Goal: Information Seeking & Learning: Learn about a topic

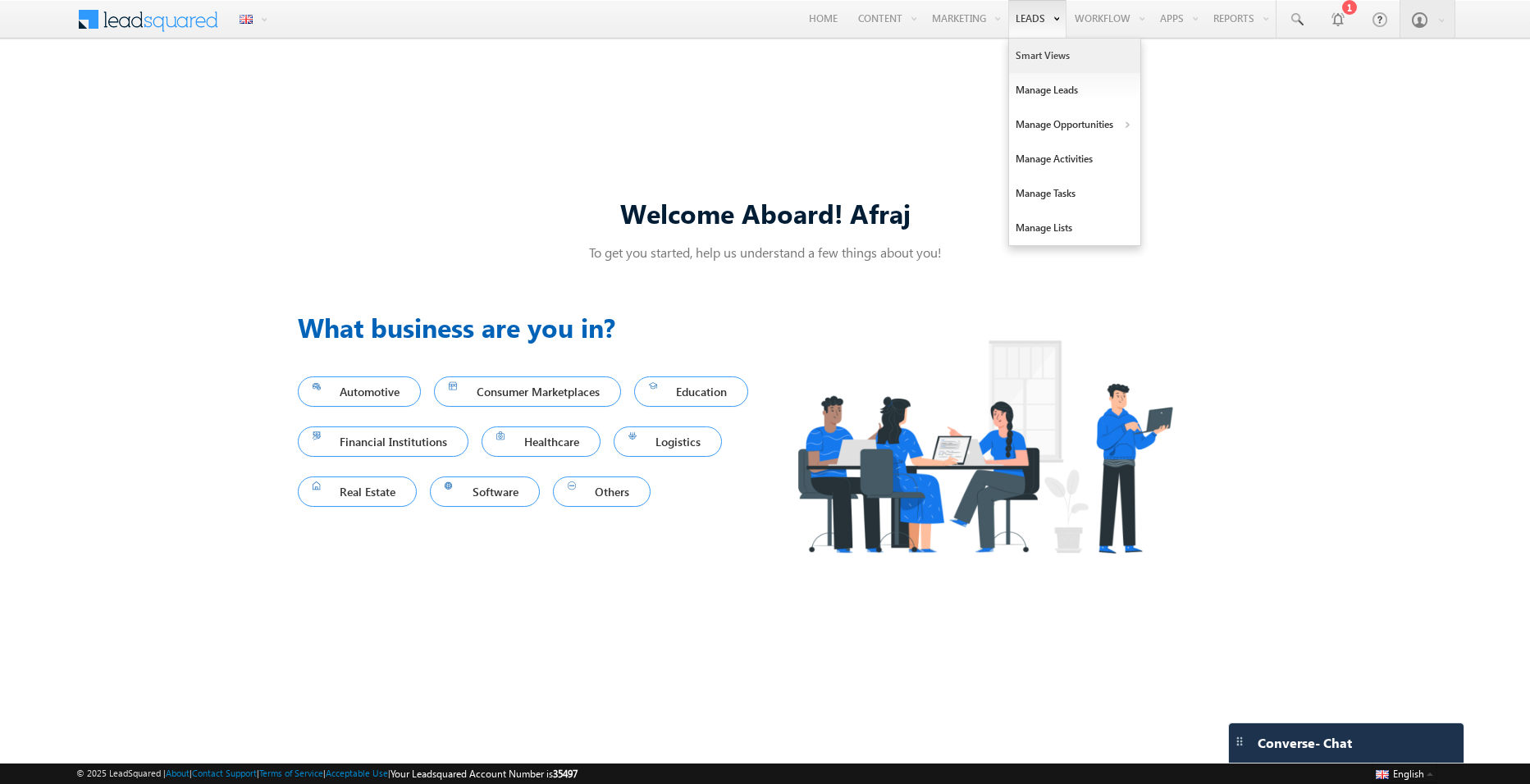
click at [1034, 68] on link "Smart Views" at bounding box center [1074, 55] width 131 height 35
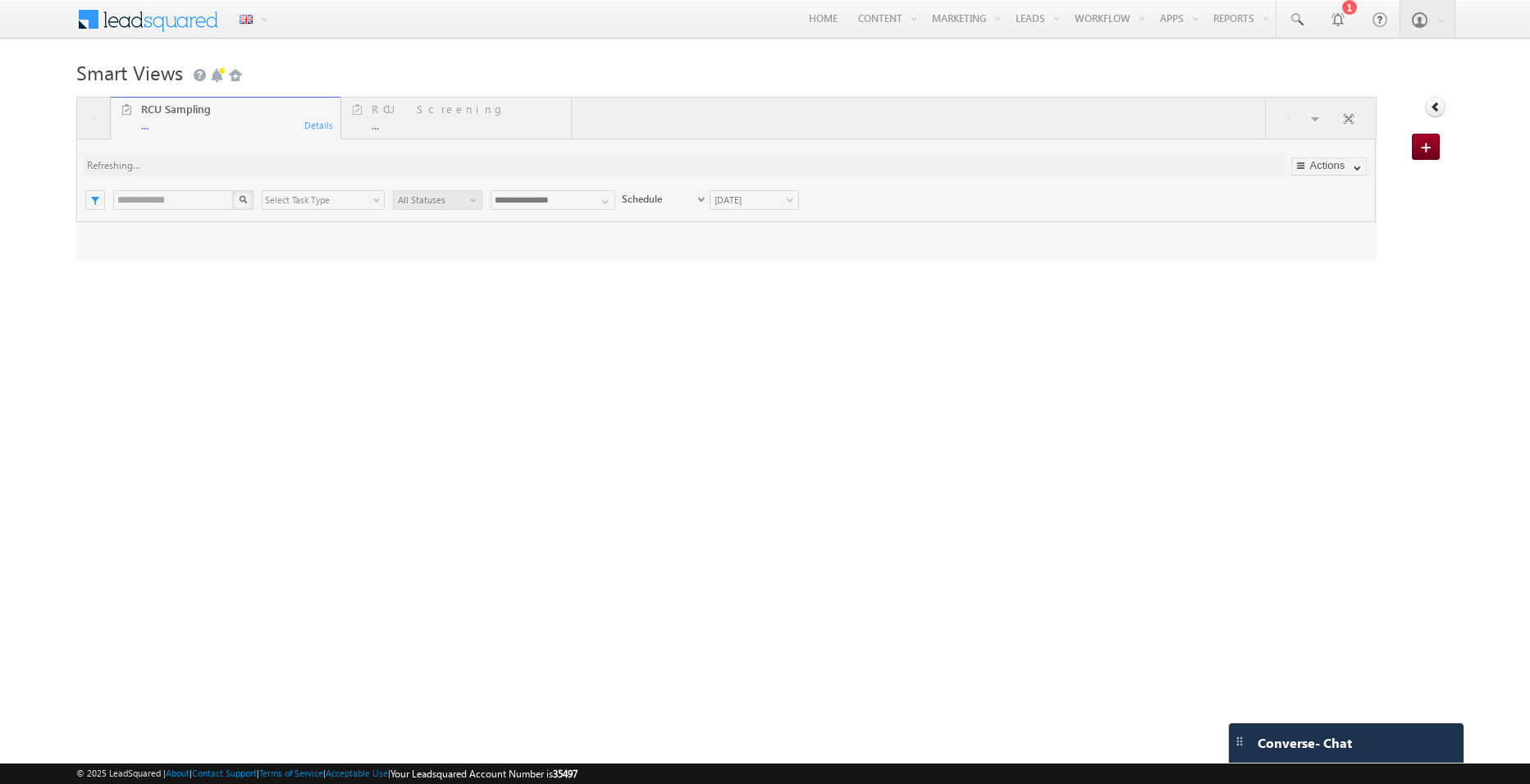
drag, startPoint x: 1367, startPoint y: 194, endPoint x: 959, endPoint y: 263, distance: 413.8
click at [0, 0] on link "Settings" at bounding box center [0, 0] width 0 height 0
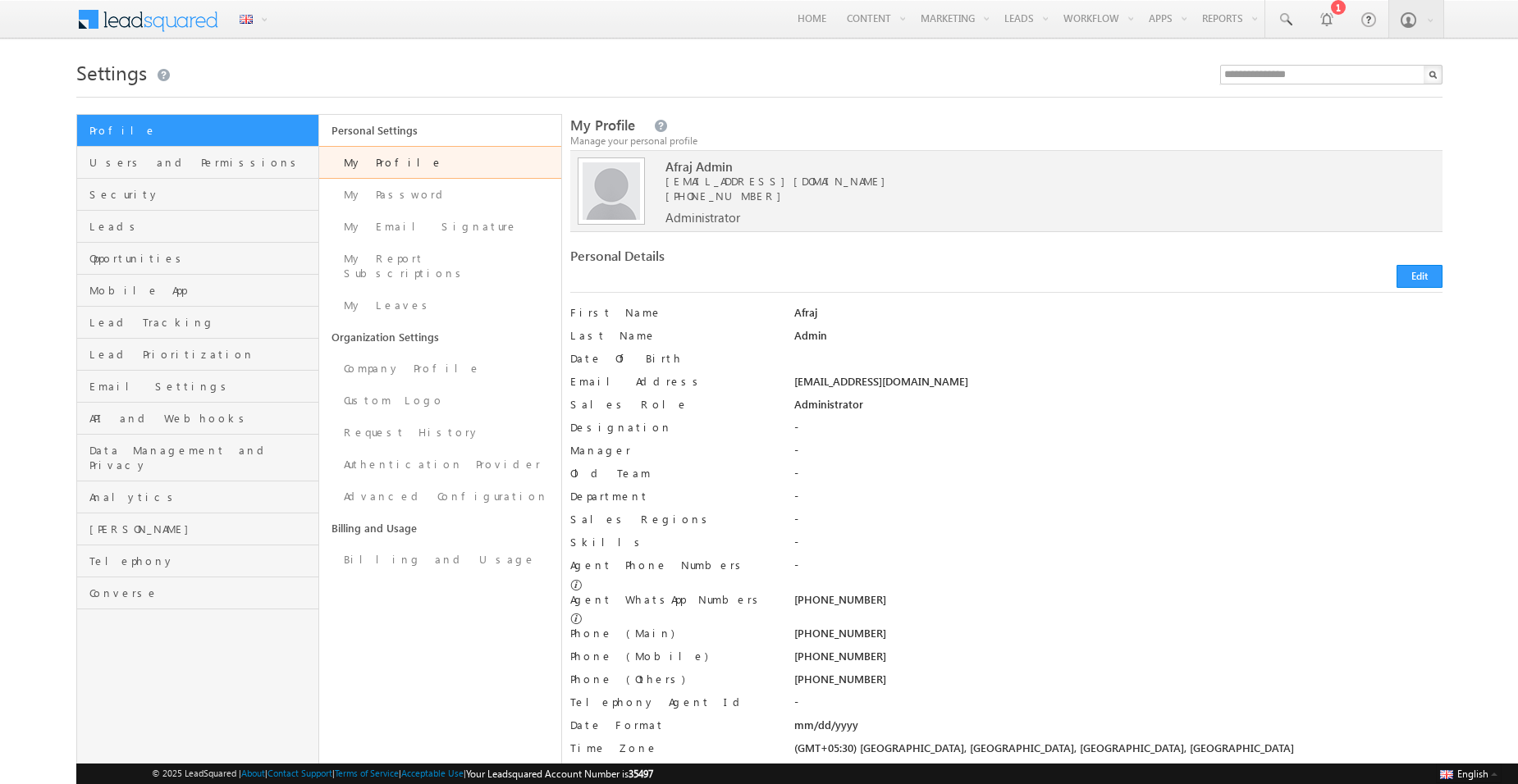
click at [959, 263] on div "Personal Details" at bounding box center [782, 260] width 424 height 23
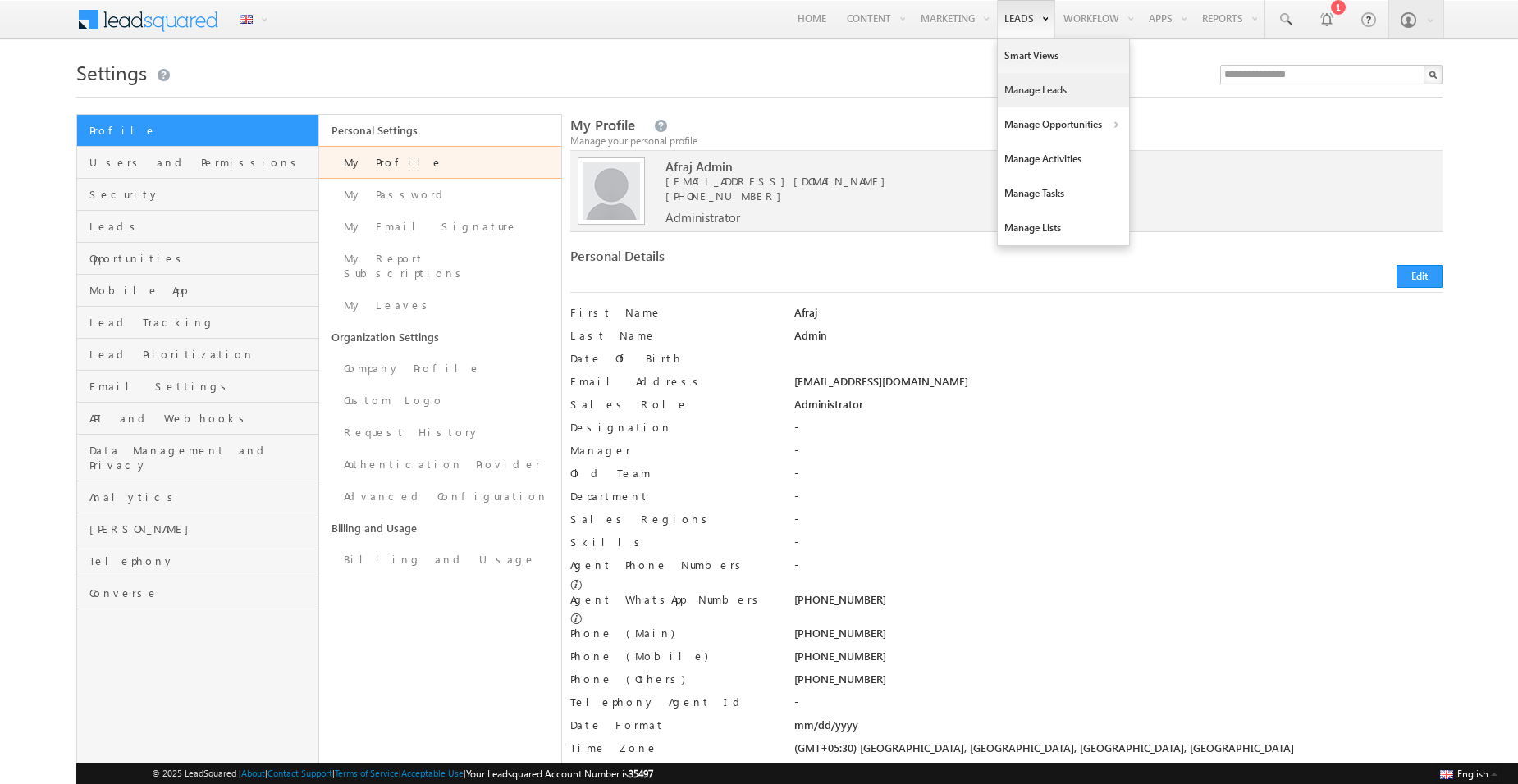
click at [1071, 87] on link "Manage Leads" at bounding box center [1063, 90] width 131 height 35
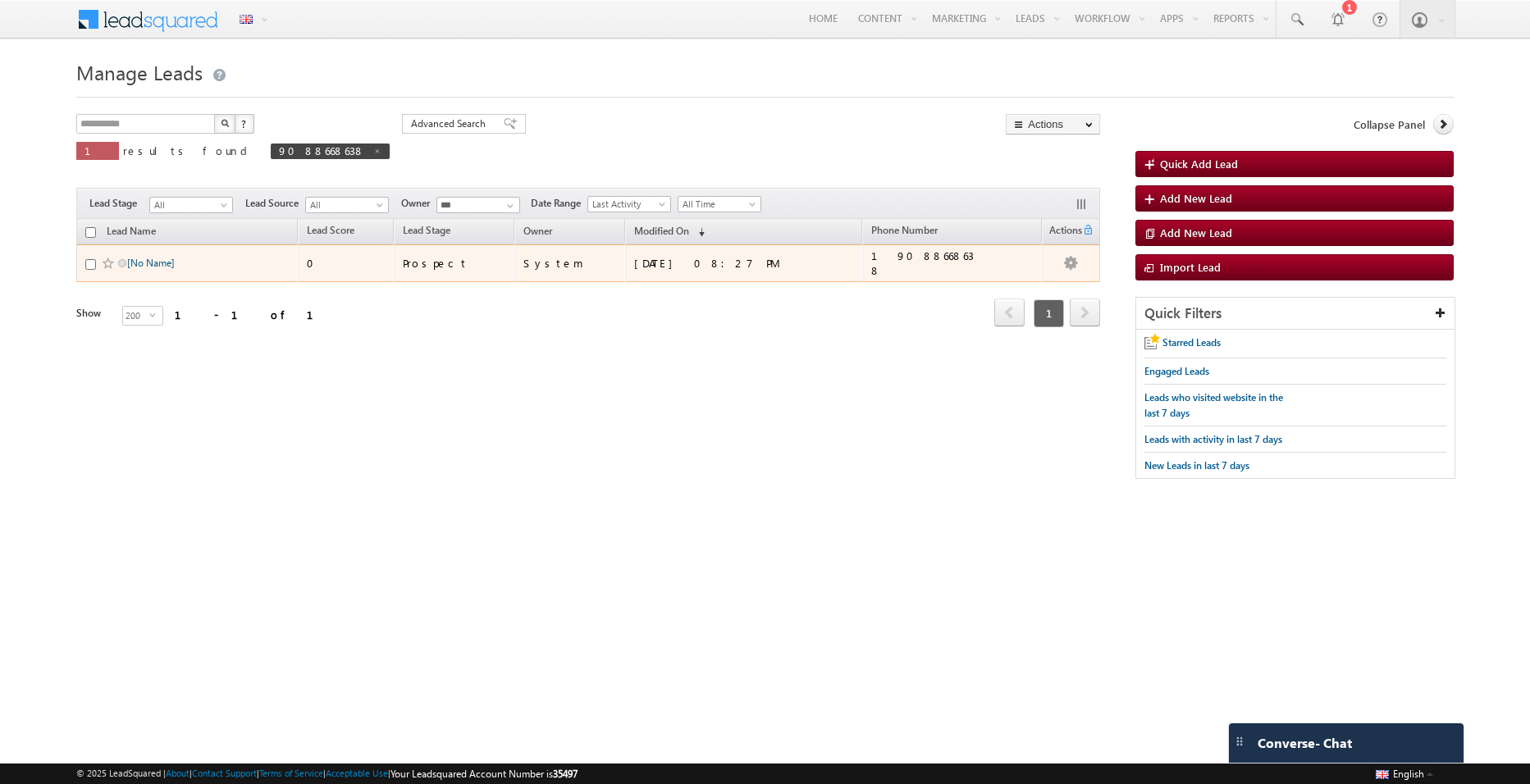
click at [153, 257] on link "[No Name]" at bounding box center [151, 263] width 47 height 12
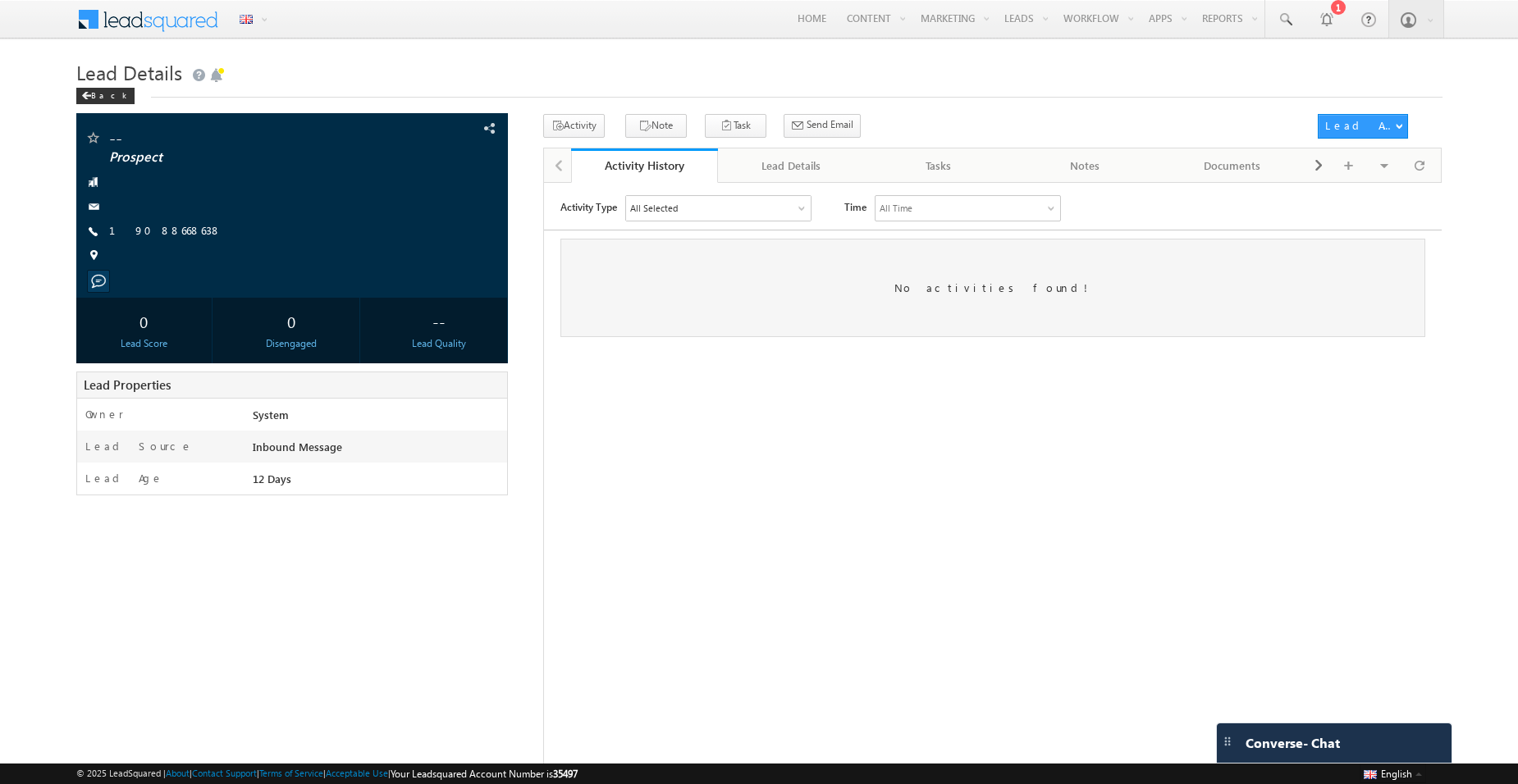
click at [192, 35] on span at bounding box center [152, 20] width 150 height 40
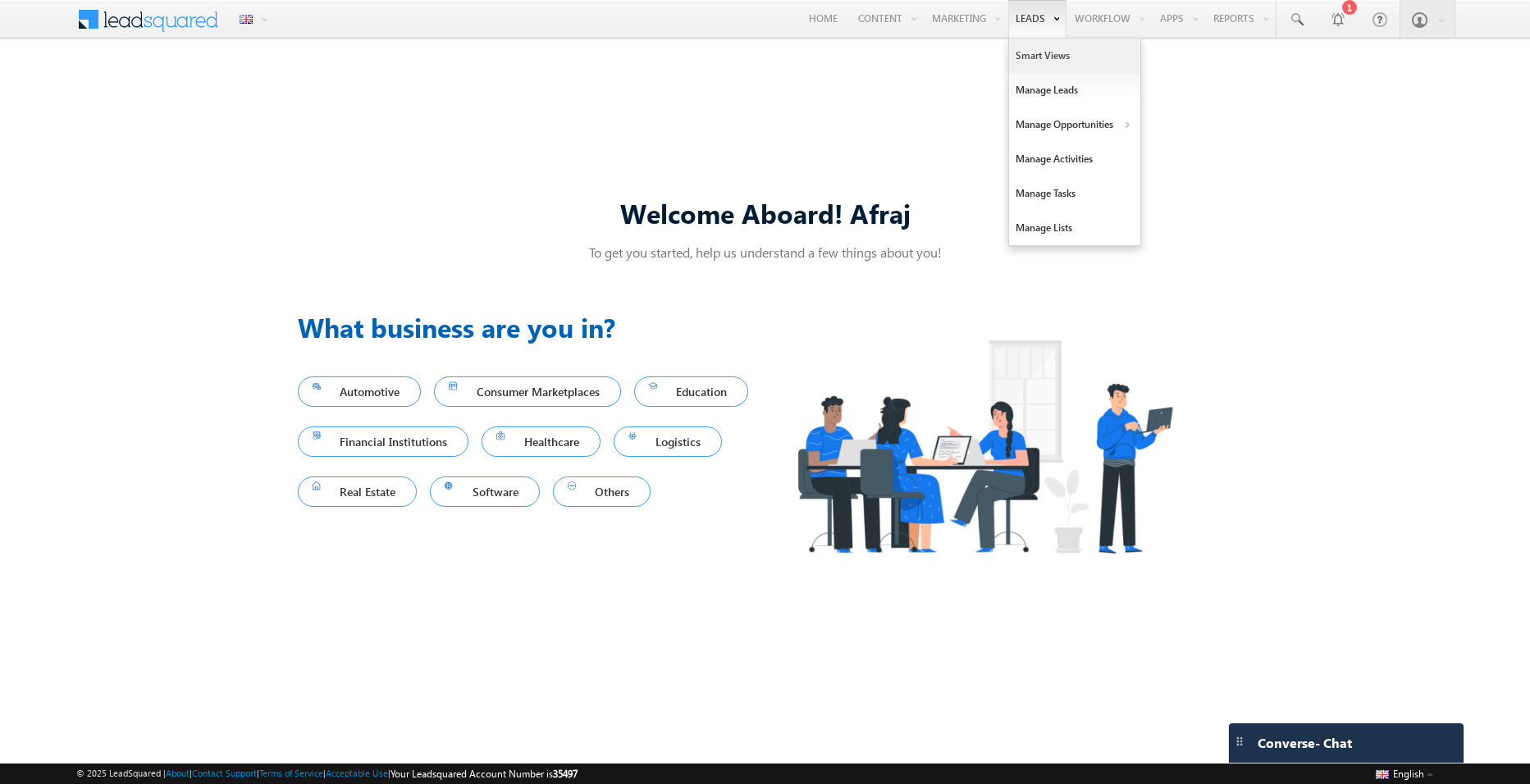
click at [1081, 63] on link "Smart Views" at bounding box center [1074, 55] width 131 height 35
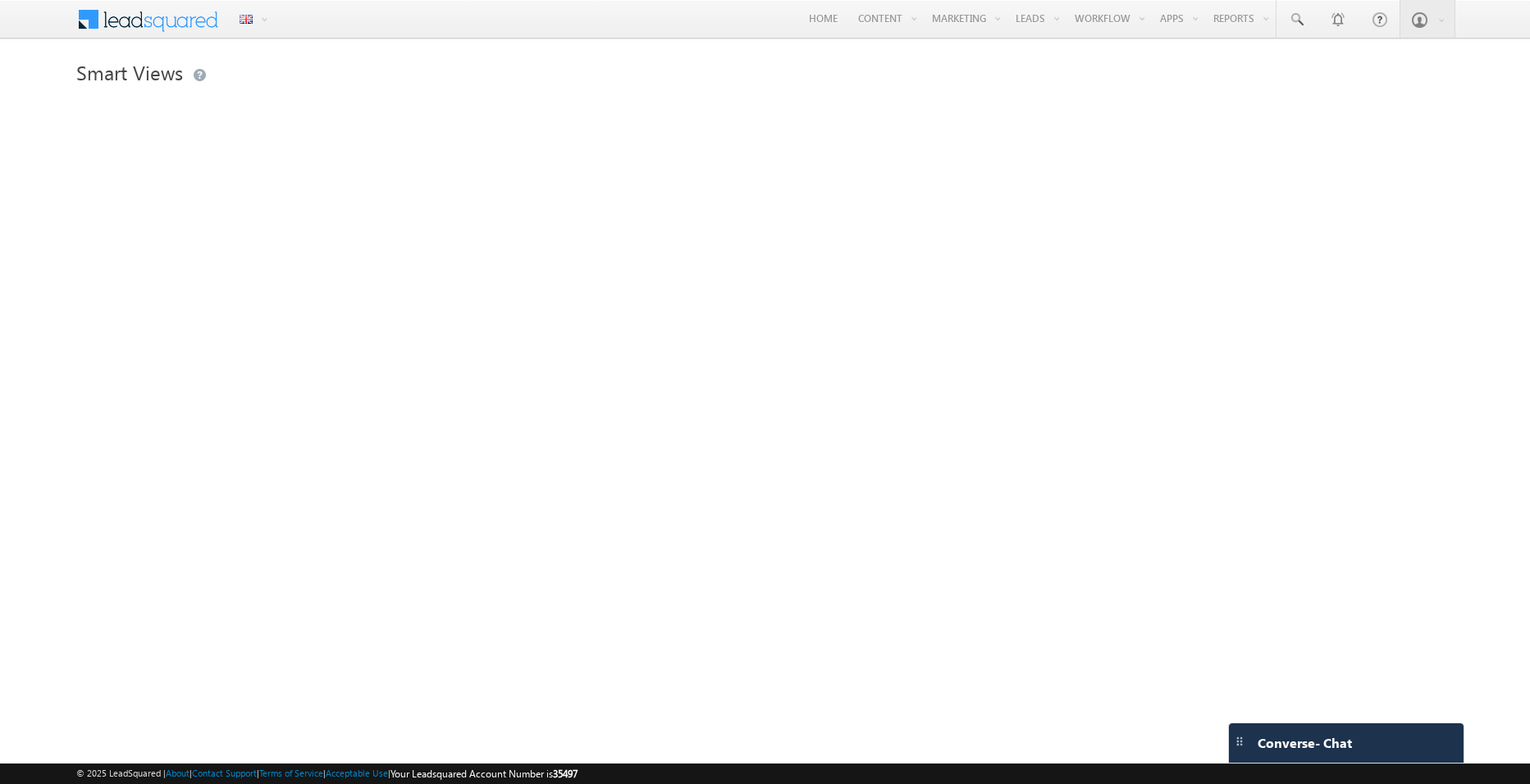
click at [831, 186] on div "Smart Views RCU Sampling ... Details RCU Screening ... Details Visible Tabs RCU…" at bounding box center [765, 260] width 1377 height 410
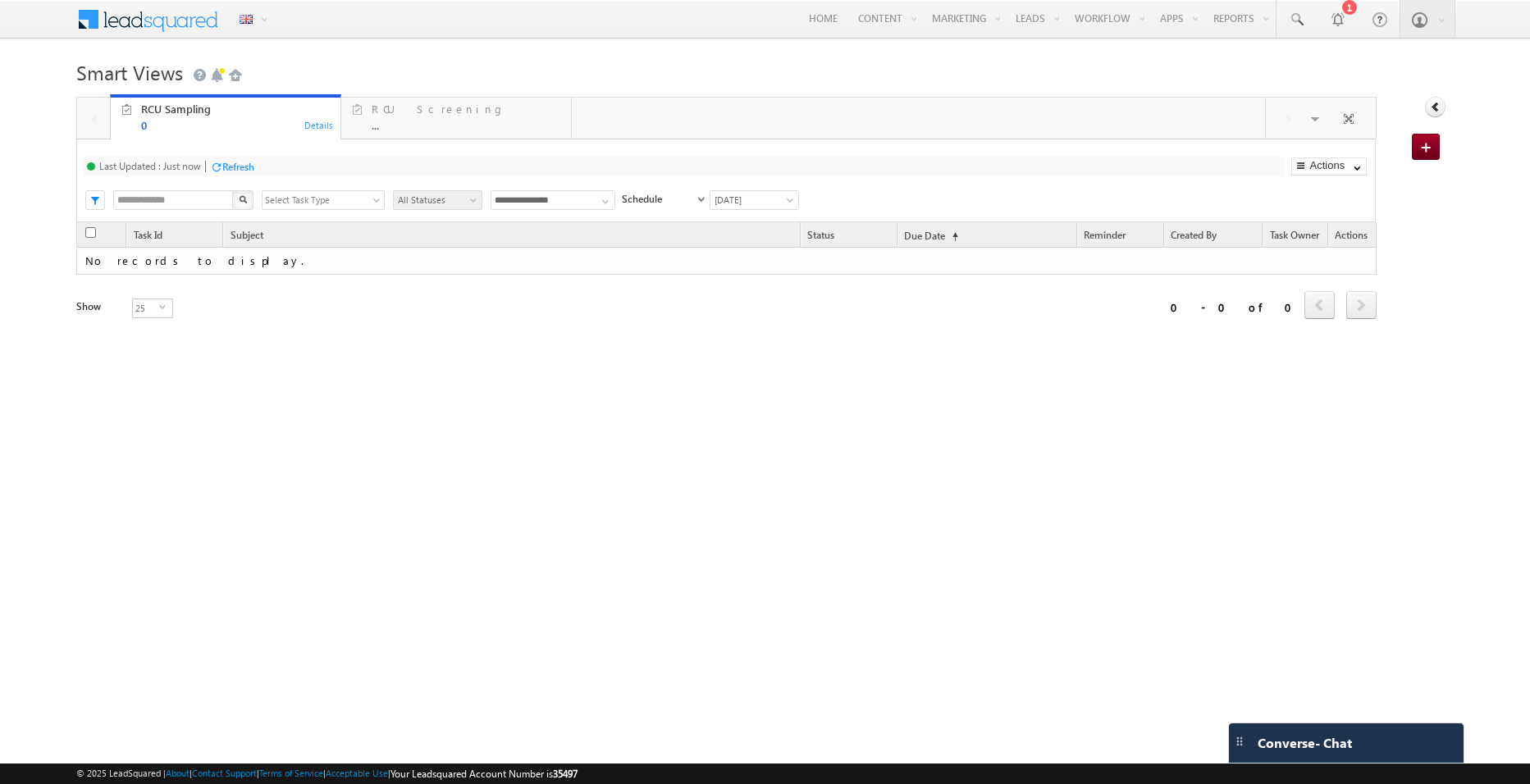
click at [490, 139] on div "**********" at bounding box center [726, 180] width 1299 height 83
click at [469, 127] on div "..." at bounding box center [467, 125] width 189 height 12
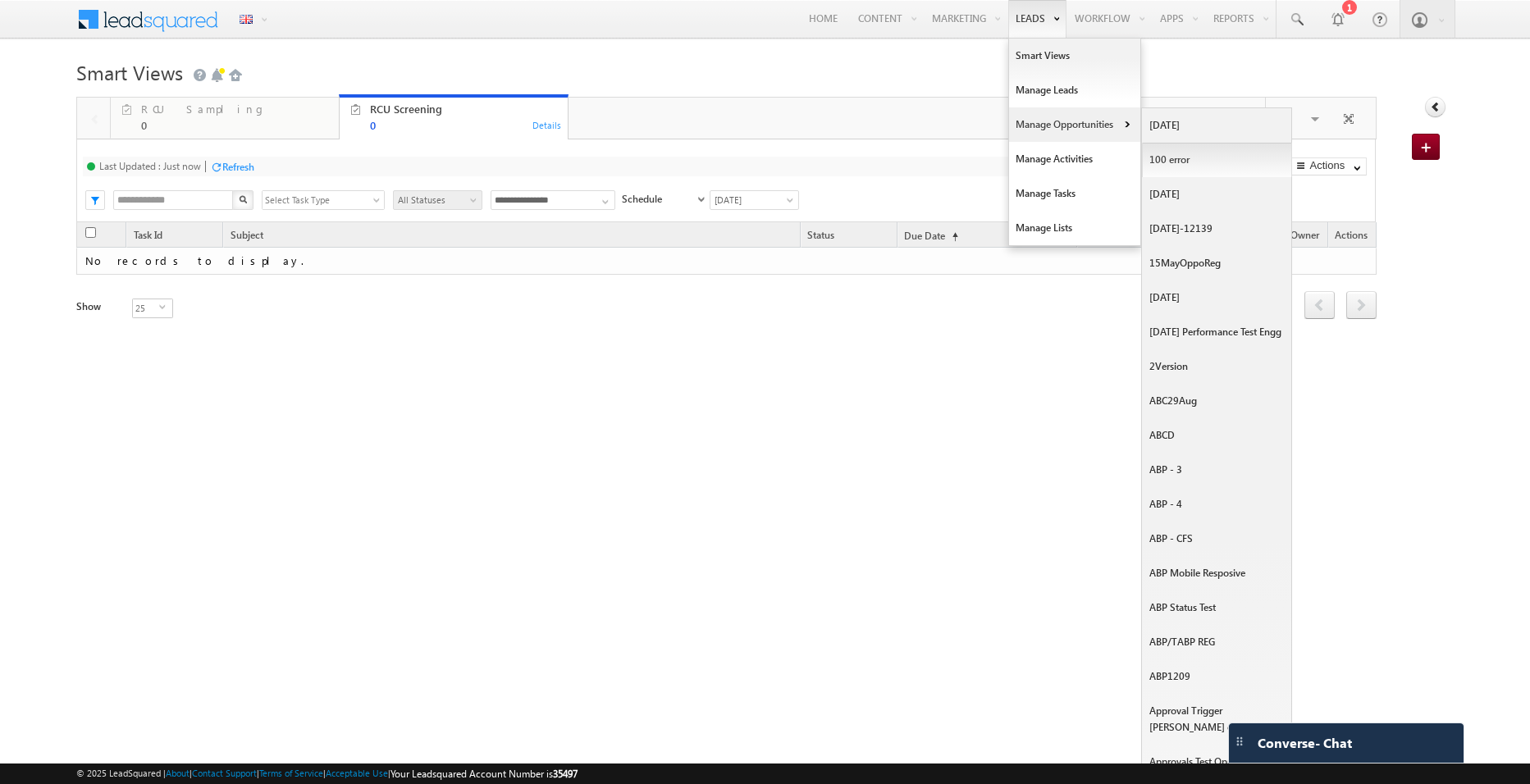
click at [1164, 148] on link "100 error" at bounding box center [1217, 160] width 150 height 35
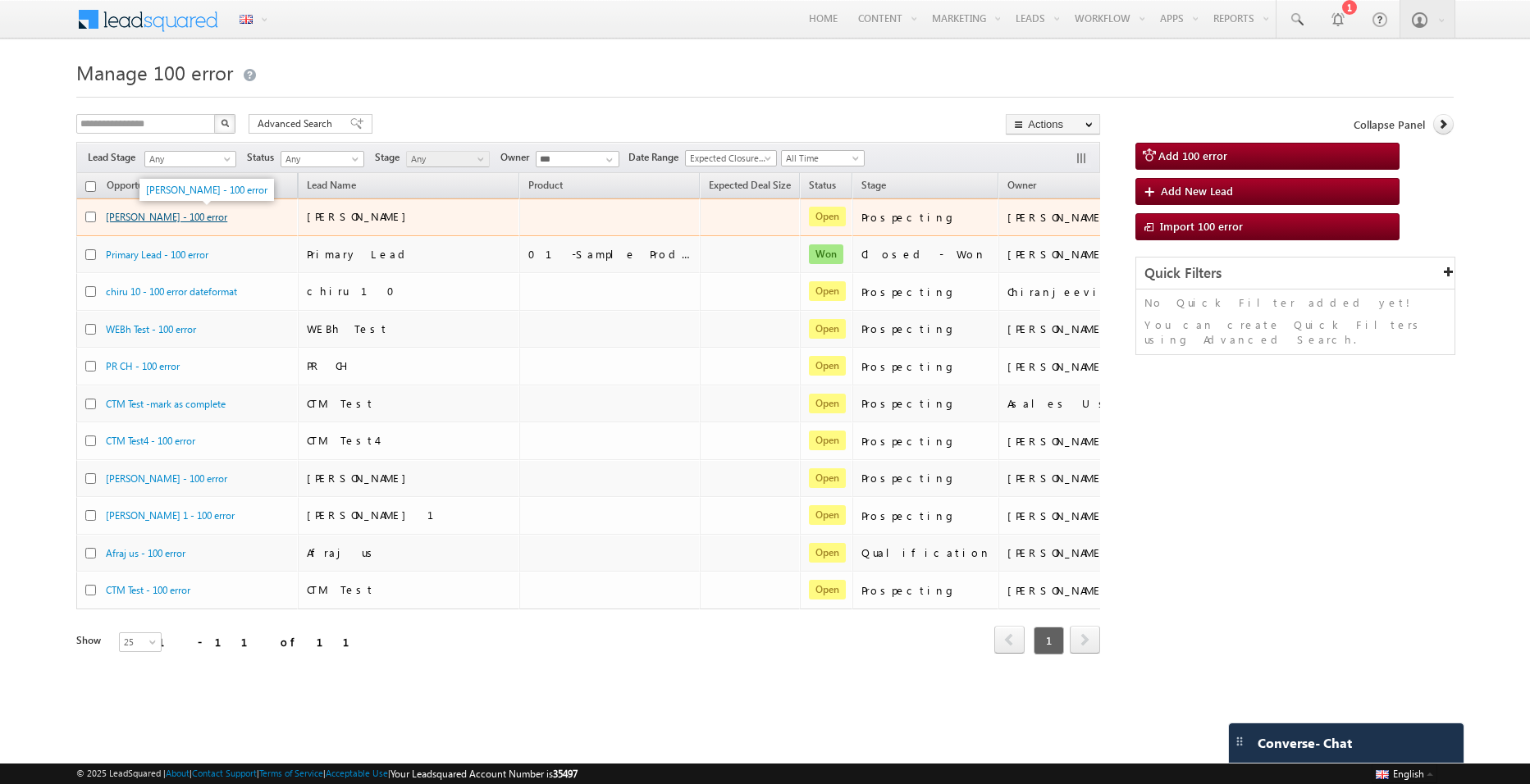
click at [170, 219] on link "[PERSON_NAME] - 100 error" at bounding box center [167, 217] width 121 height 12
